Goal: Obtain resource: Download file/media

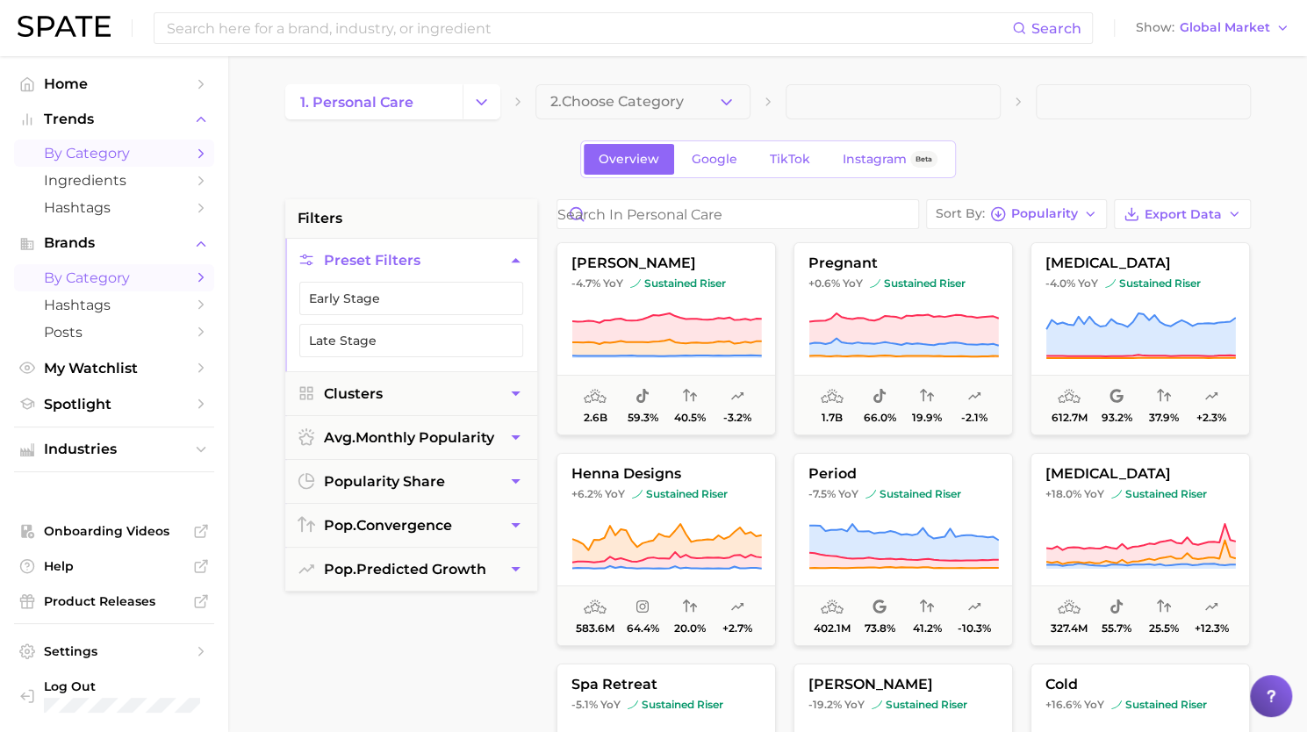
click at [78, 283] on span "by Category" at bounding box center [114, 277] width 140 height 17
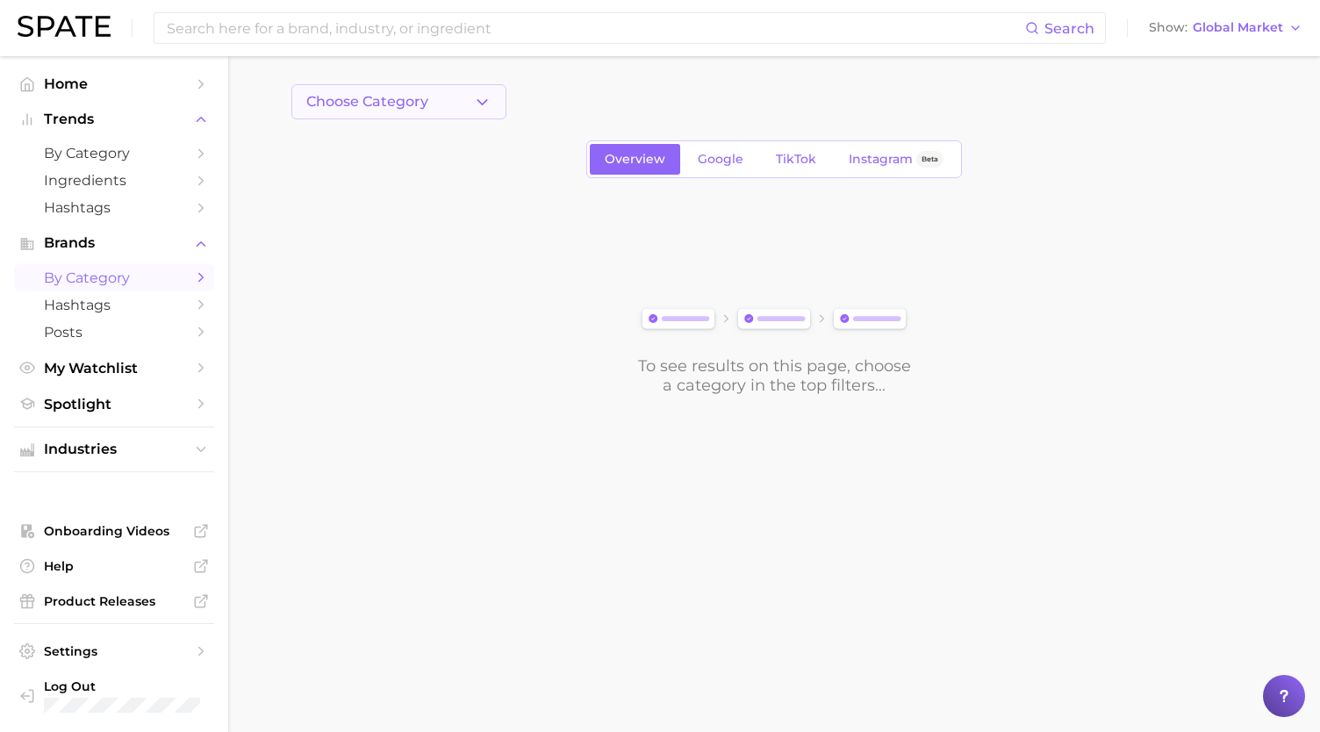
click at [481, 112] on button "Choose Category" at bounding box center [398, 101] width 215 height 35
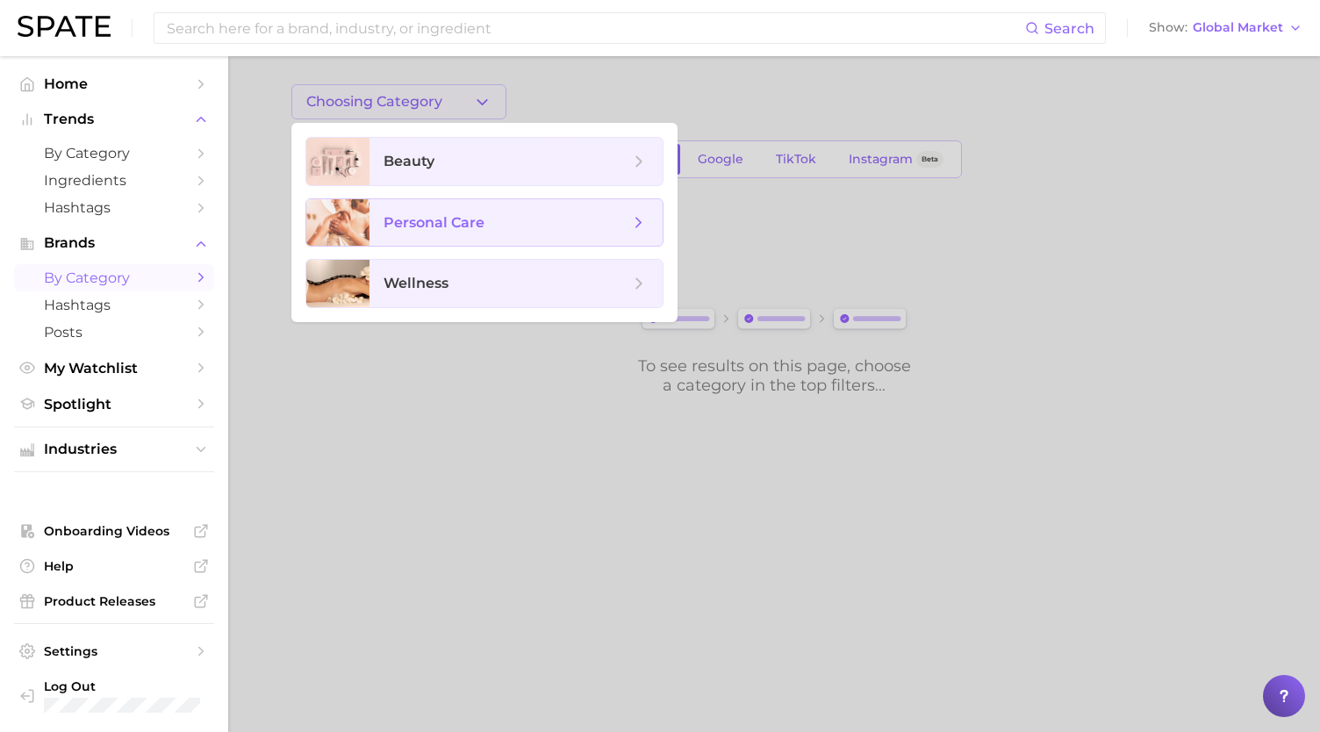
click at [430, 210] on span "personal care" at bounding box center [516, 222] width 293 height 47
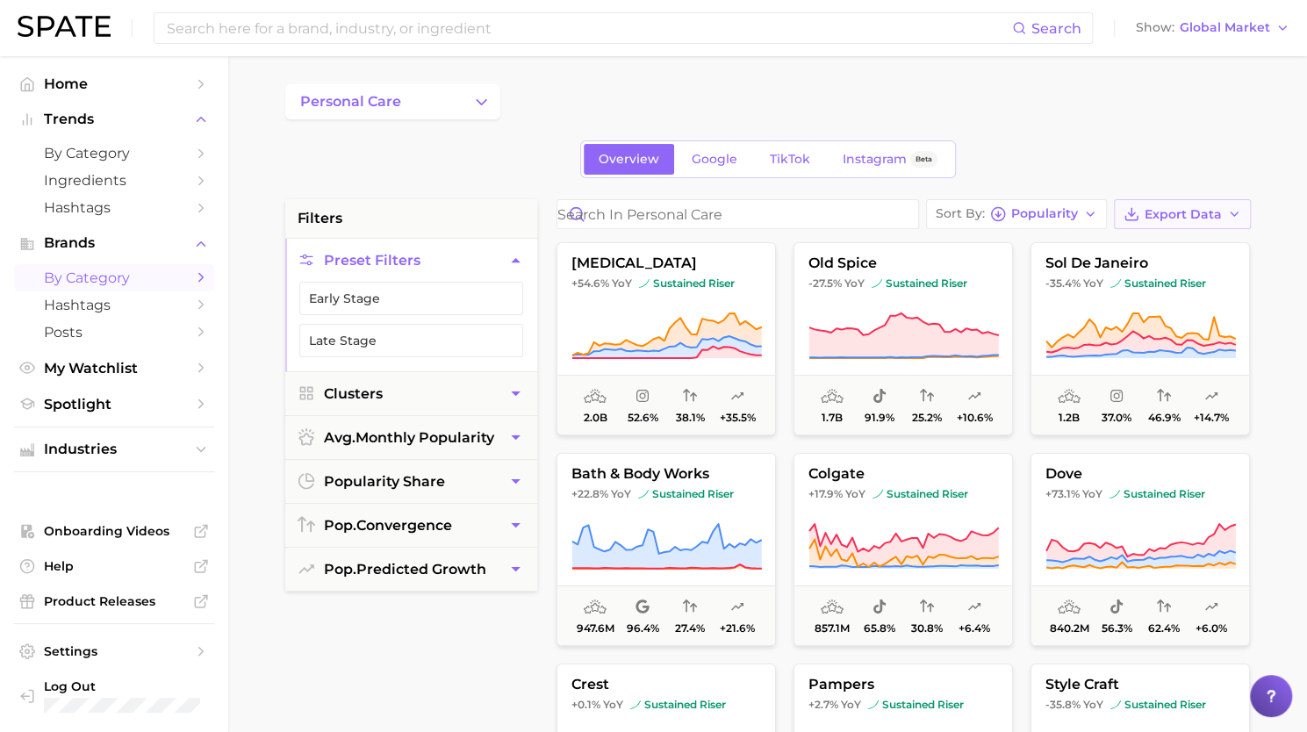
click at [1190, 213] on span "Export Data" at bounding box center [1182, 214] width 77 height 15
click at [1170, 247] on span "Card Data CSV" at bounding box center [1133, 247] width 92 height 15
click at [685, 37] on input at bounding box center [588, 28] width 847 height 30
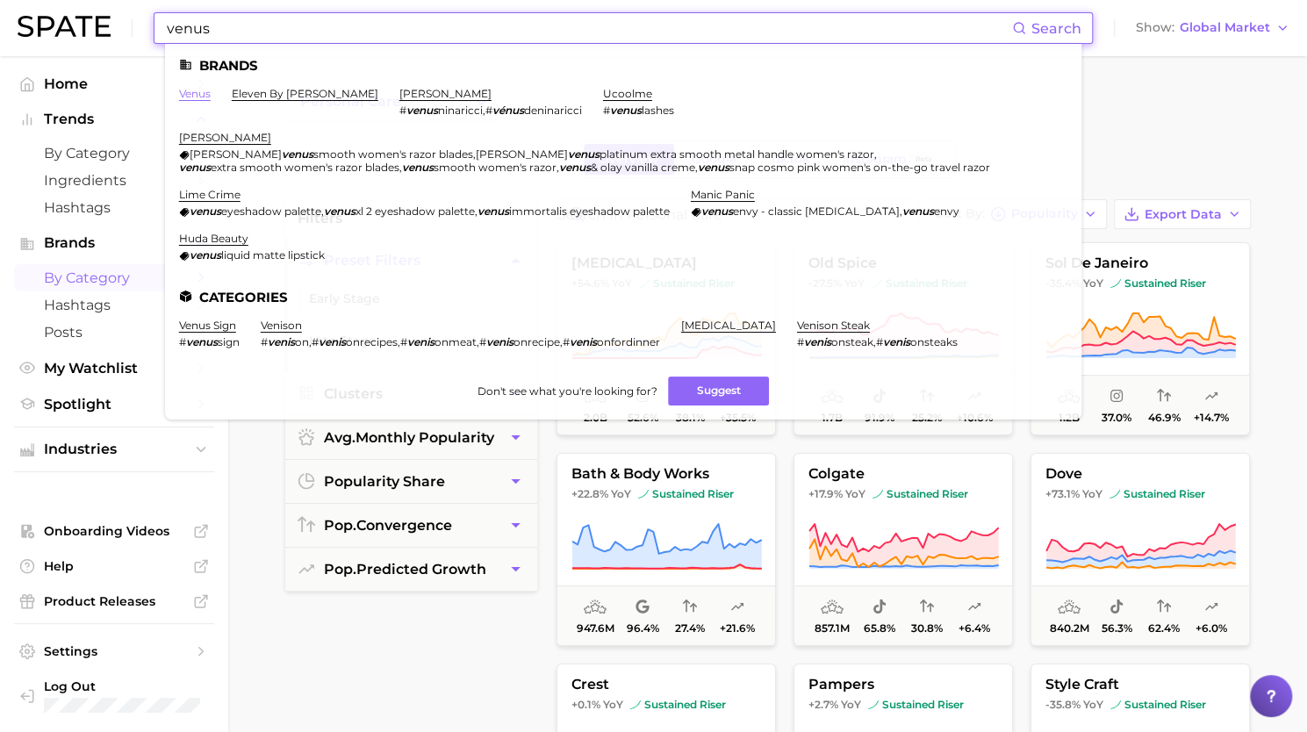
type input "venus"
click at [199, 90] on link "venus" at bounding box center [195, 93] width 32 height 13
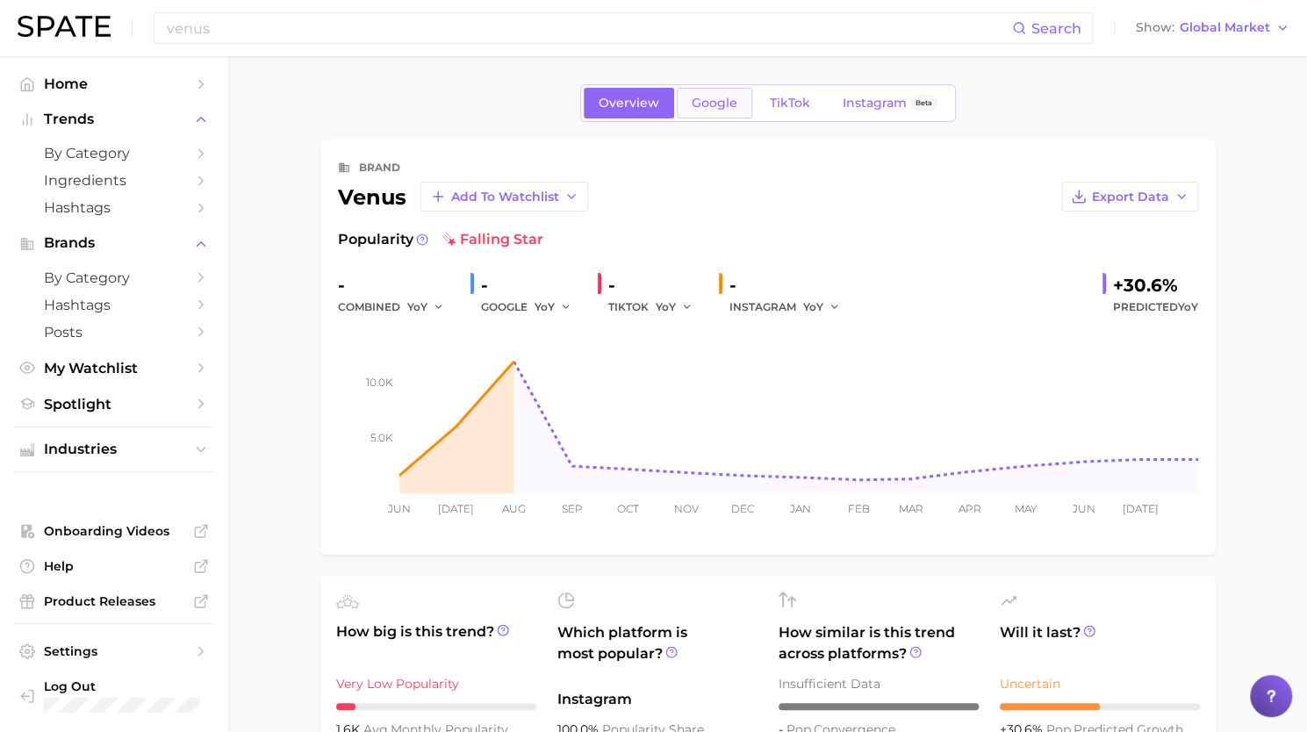
click at [716, 111] on link "Google" at bounding box center [714, 103] width 75 height 31
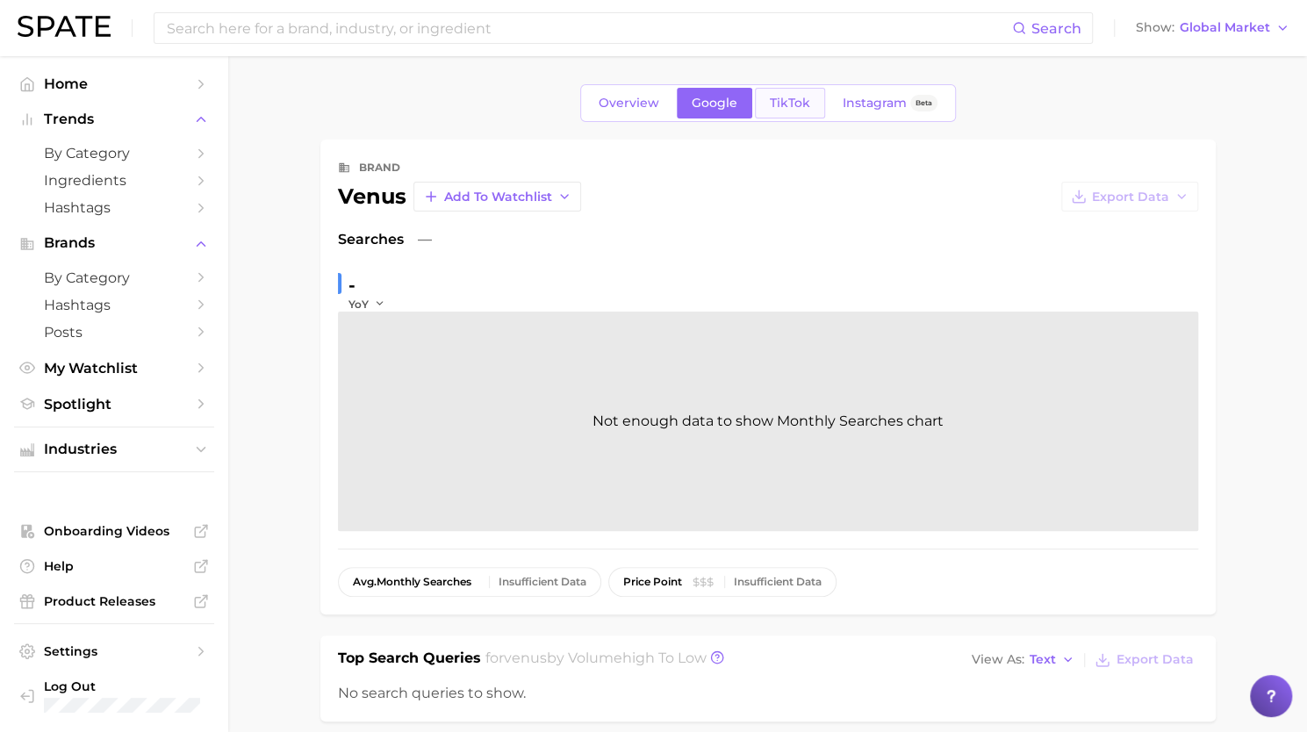
click at [788, 109] on span "TikTok" at bounding box center [790, 103] width 40 height 15
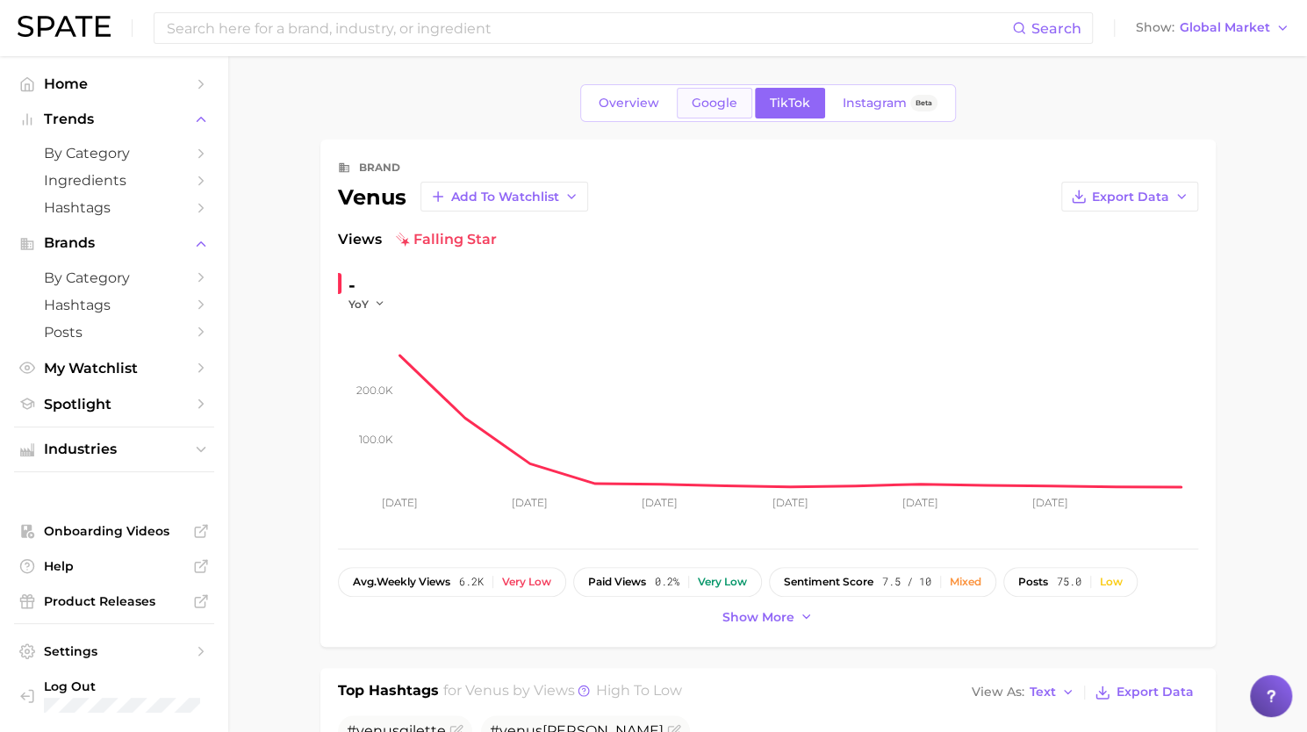
click at [713, 99] on span "Google" at bounding box center [715, 103] width 46 height 15
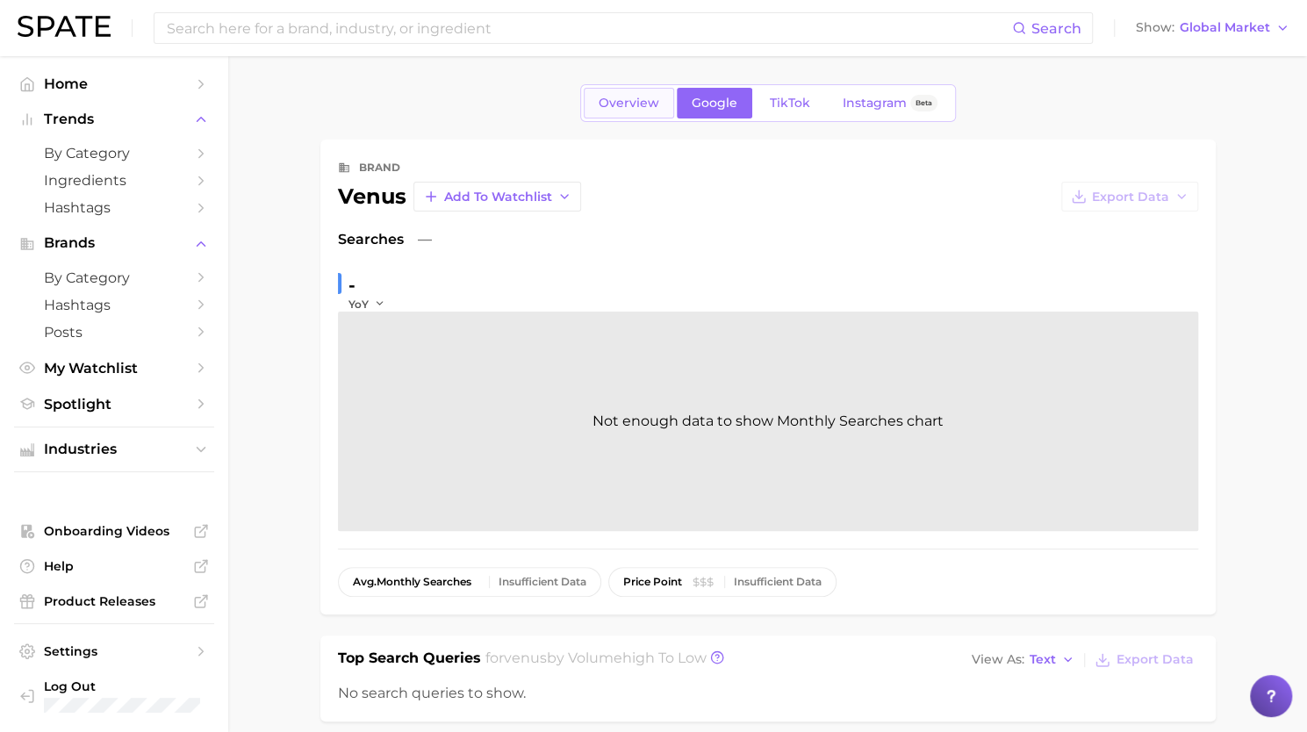
click at [643, 103] on span "Overview" at bounding box center [629, 103] width 61 height 15
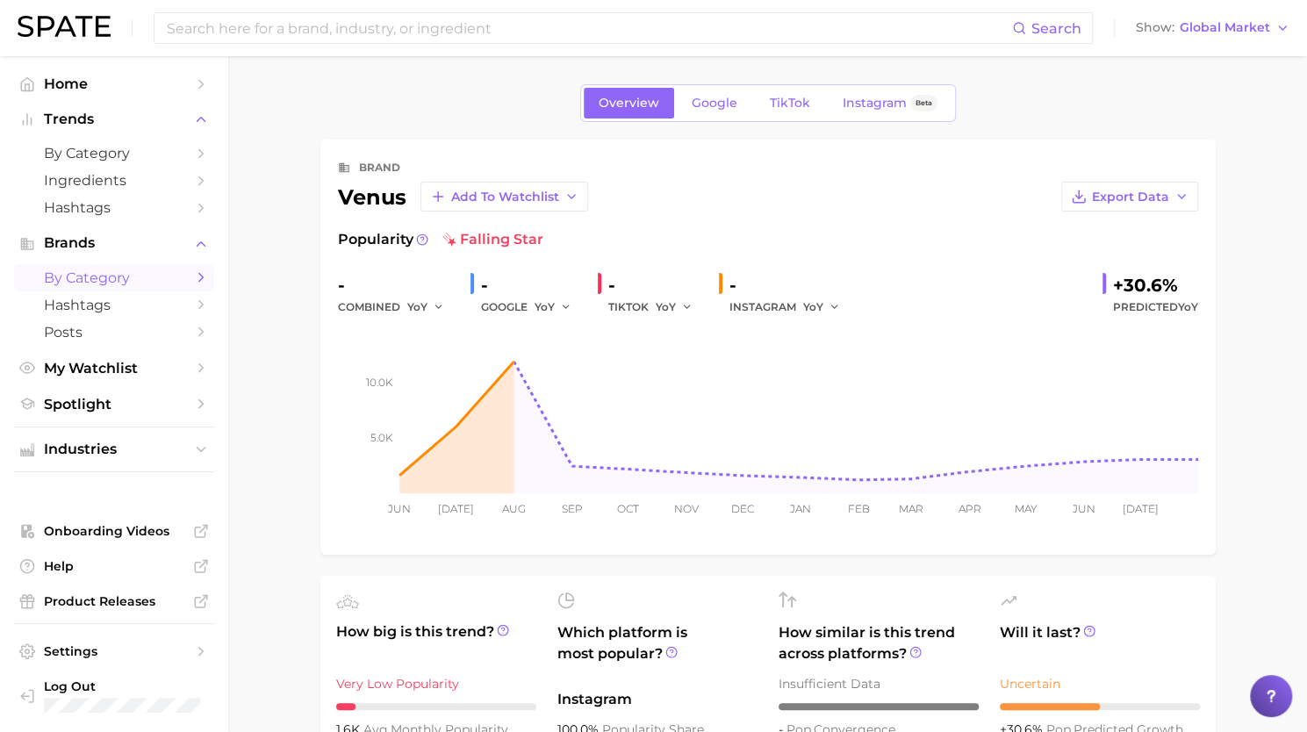
click at [105, 282] on span "by Category" at bounding box center [114, 277] width 140 height 17
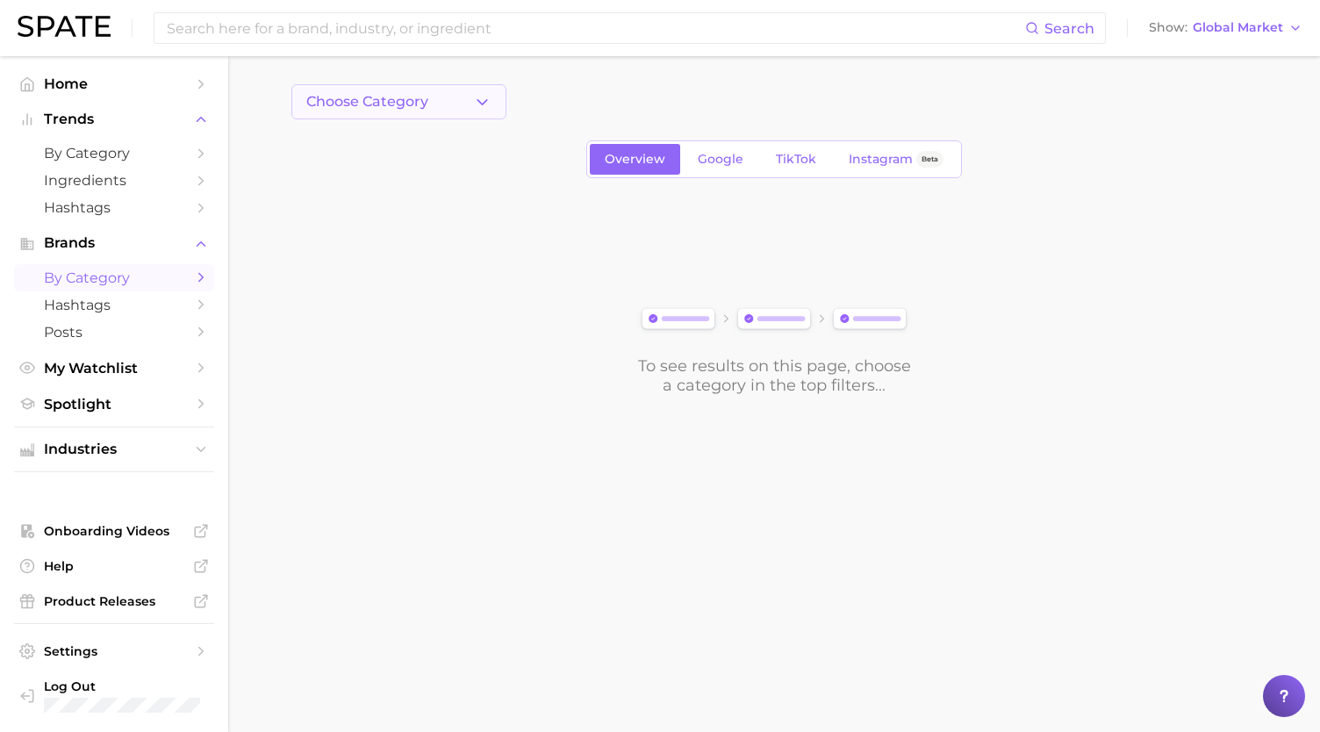
click at [484, 99] on icon "button" at bounding box center [482, 102] width 18 height 18
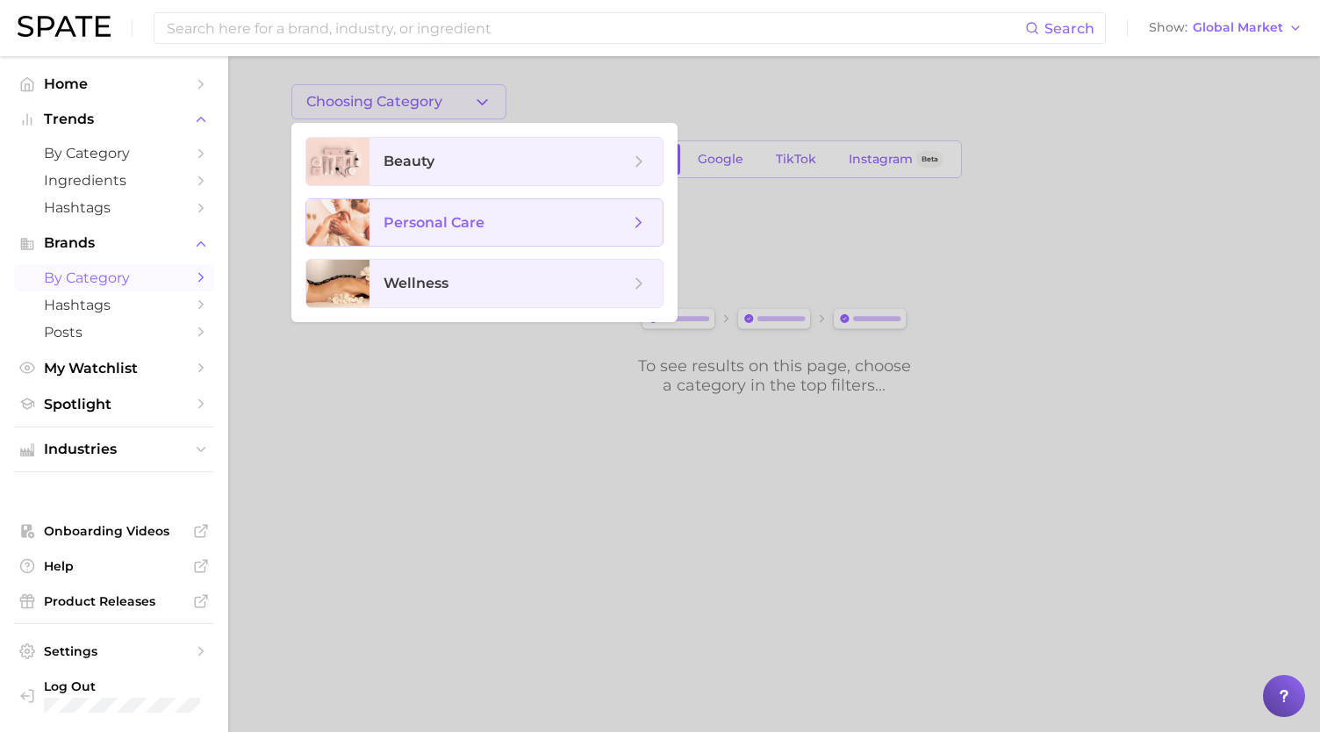
click at [428, 222] on span "personal care" at bounding box center [434, 222] width 101 height 17
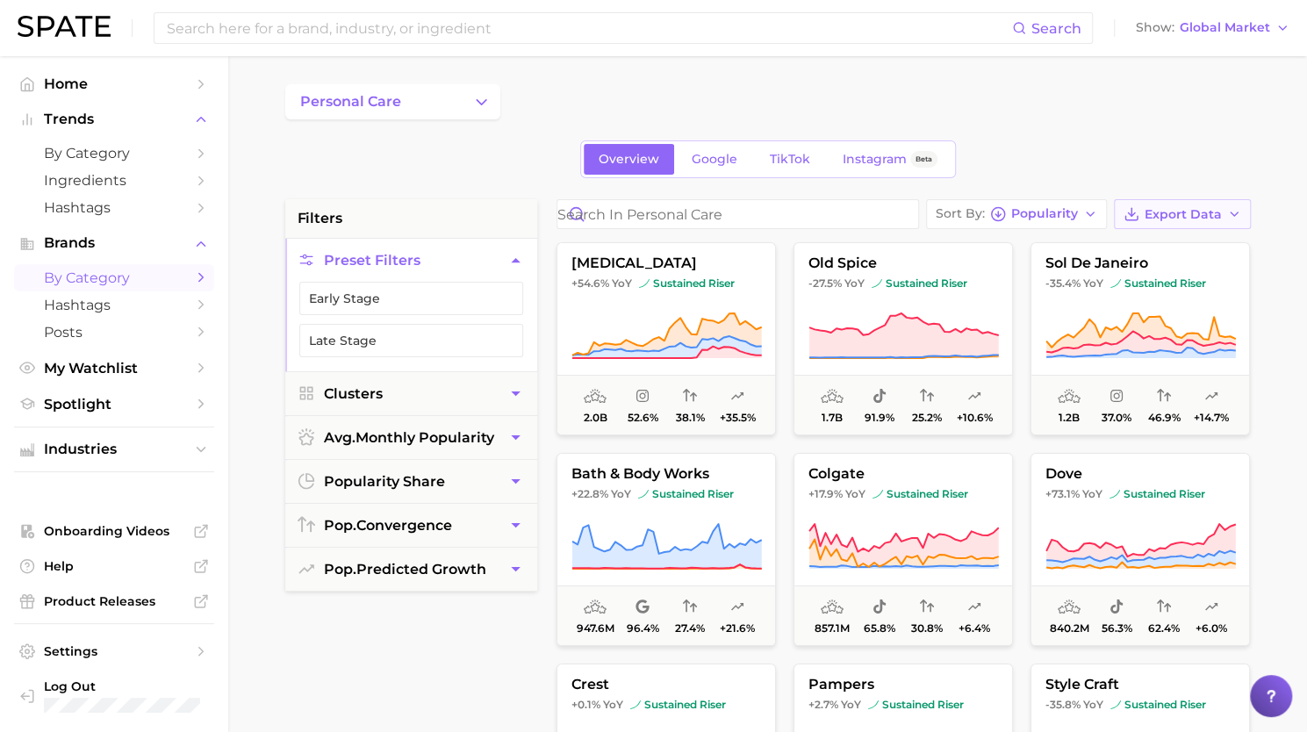
click at [1169, 208] on span "Export Data" at bounding box center [1182, 214] width 77 height 15
